Goal: Find specific page/section

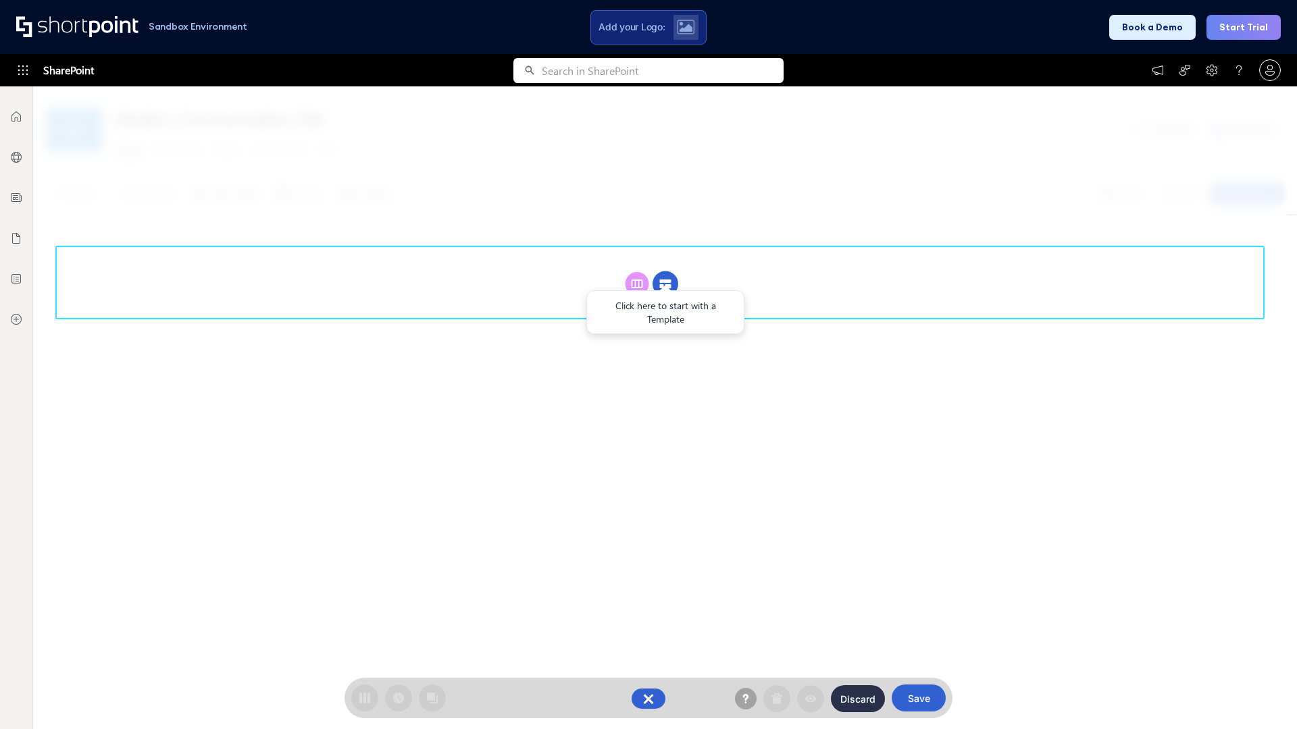
click at [665, 284] on circle at bounding box center [665, 285] width 26 height 26
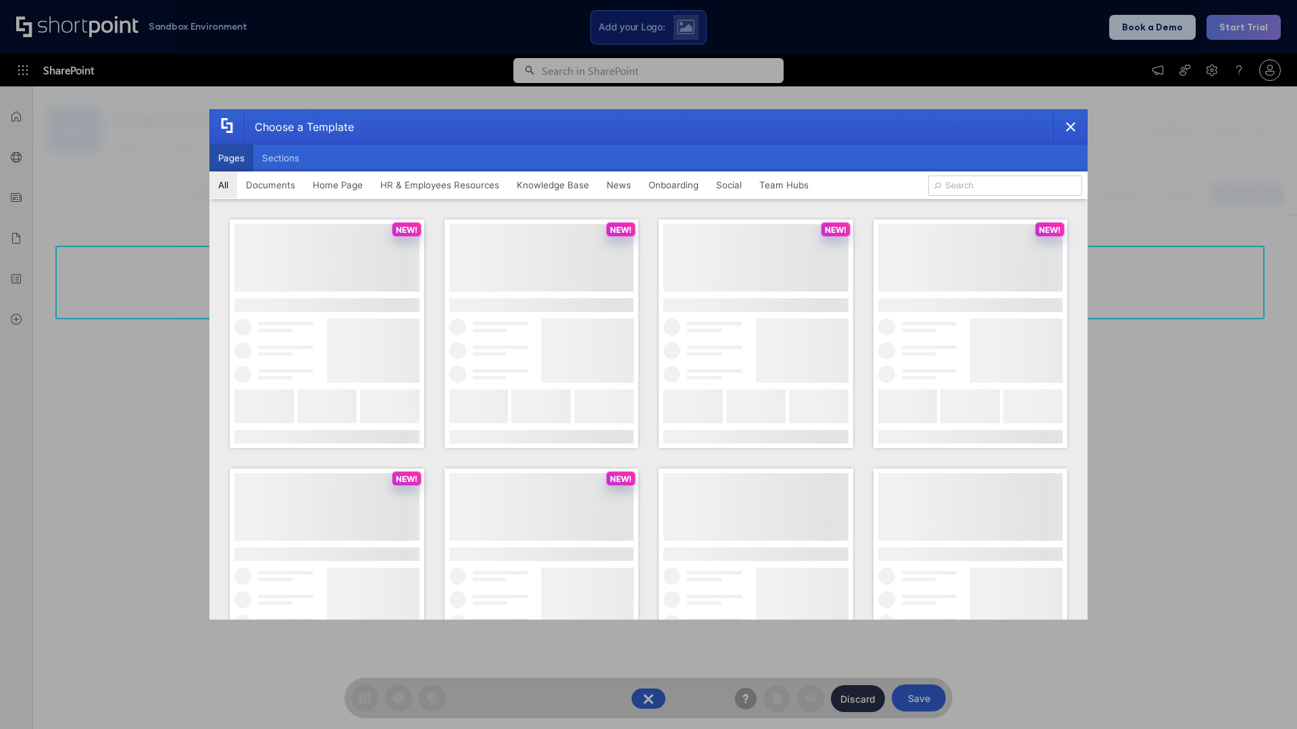
click at [231, 158] on button "Pages" at bounding box center [231, 158] width 44 height 27
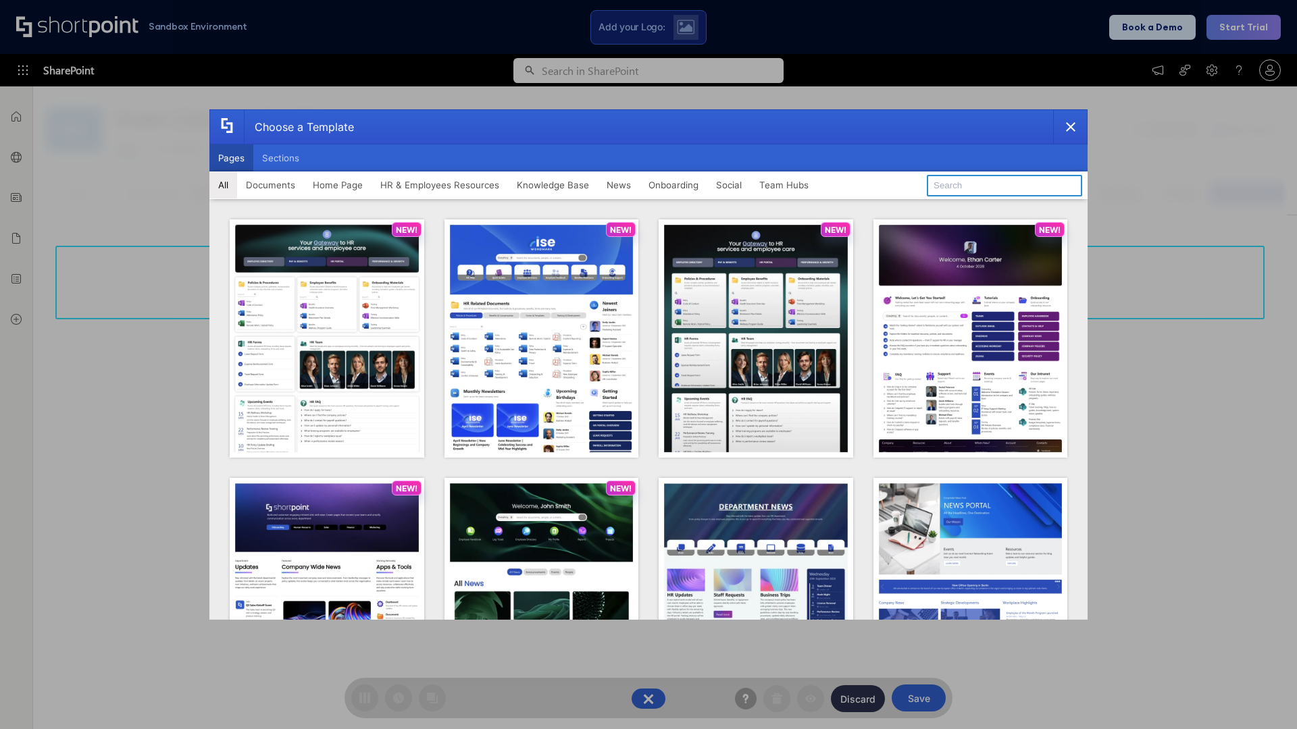
type input "HR 1"
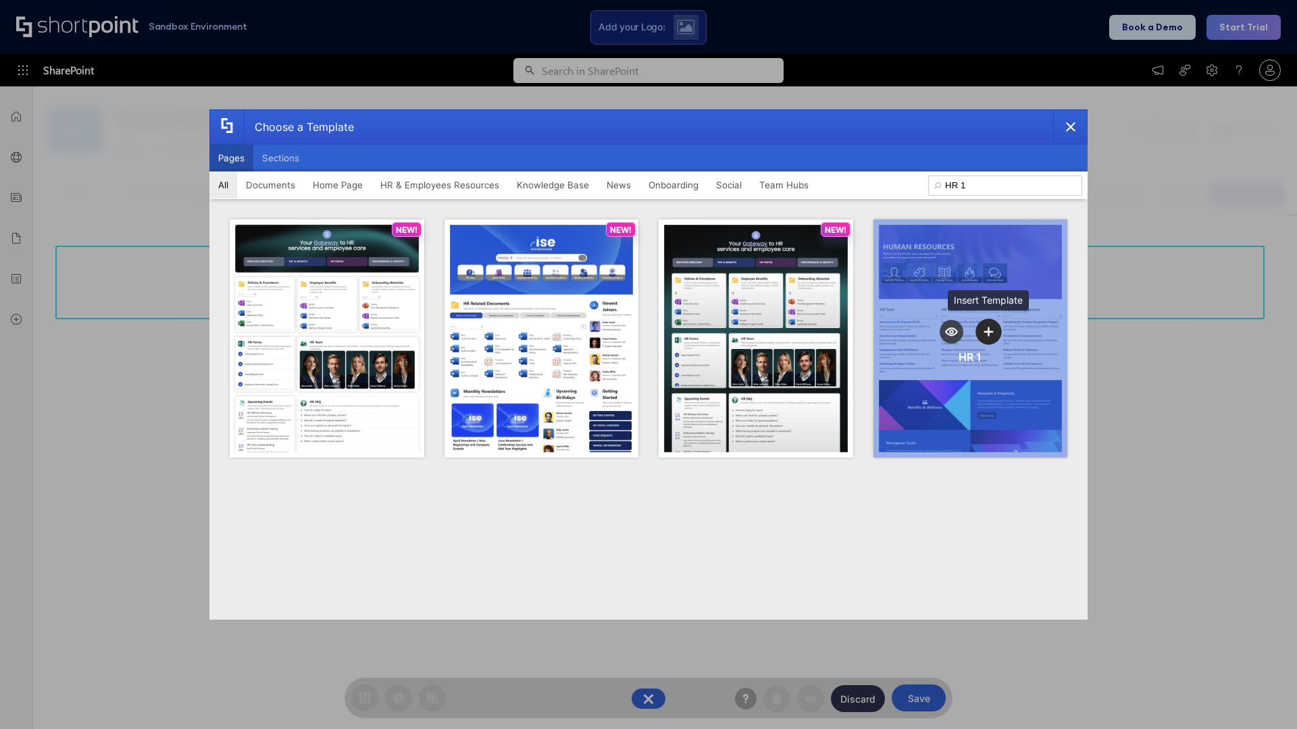
click at [988, 332] on icon "template selector" at bounding box center [988, 331] width 9 height 9
